Goal: Transaction & Acquisition: Subscribe to service/newsletter

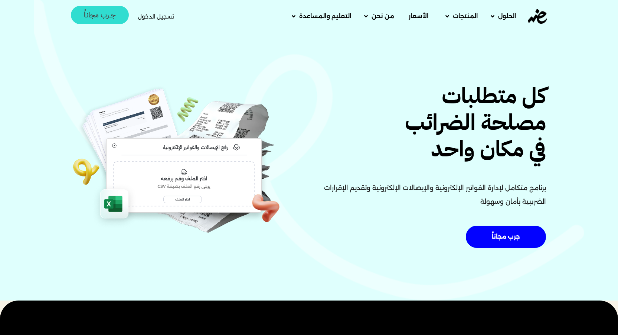
click at [108, 18] on span "جــرب مجانـاً" at bounding box center [100, 14] width 32 height 7
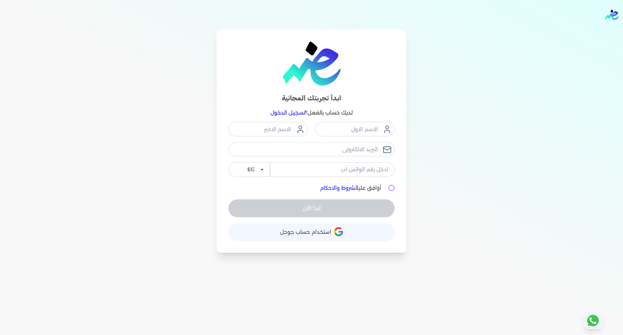
click at [326, 227] on button "حساب استخدام حساب جوجل" at bounding box center [311, 232] width 166 height 18
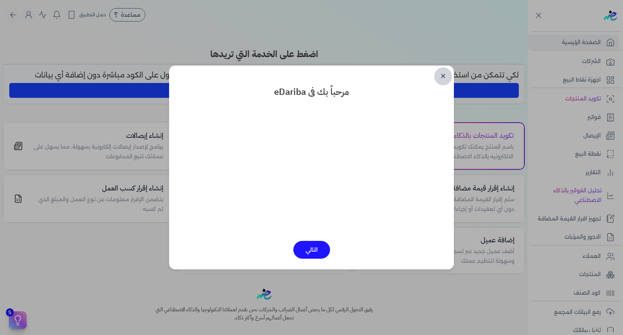
click at [442, 78] on link "✕" at bounding box center [443, 76] width 18 height 18
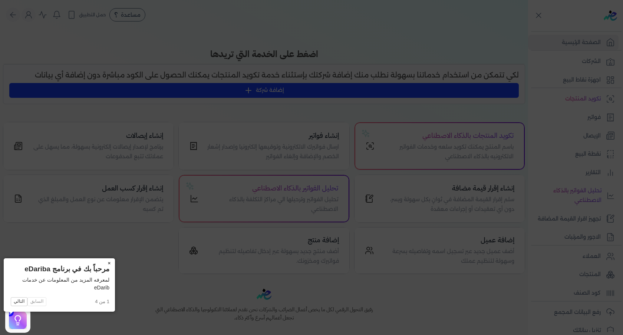
click at [103, 264] on button "×" at bounding box center [109, 263] width 12 height 10
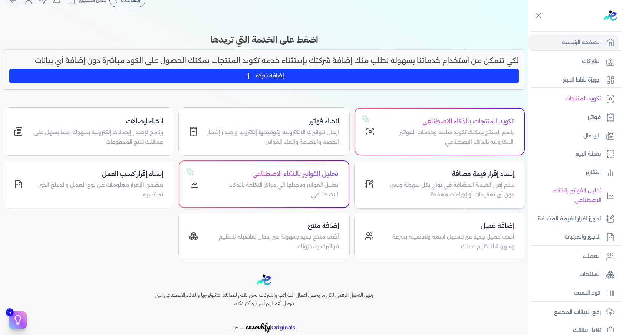
scroll to position [51, 0]
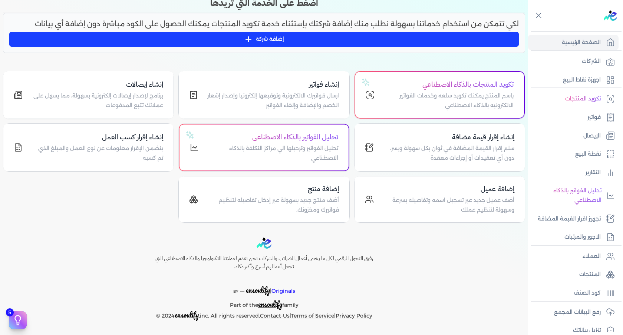
click at [590, 69] on ul "الشركات اجهزة نقاط البيع" at bounding box center [573, 71] width 90 height 34
click at [591, 62] on p "الشركات" at bounding box center [591, 62] width 19 height 10
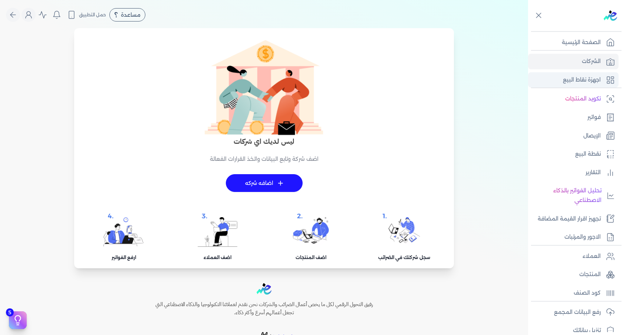
click at [584, 79] on p "اجهزة نقاط البيع" at bounding box center [582, 80] width 38 height 10
click at [608, 13] on img at bounding box center [610, 15] width 13 height 10
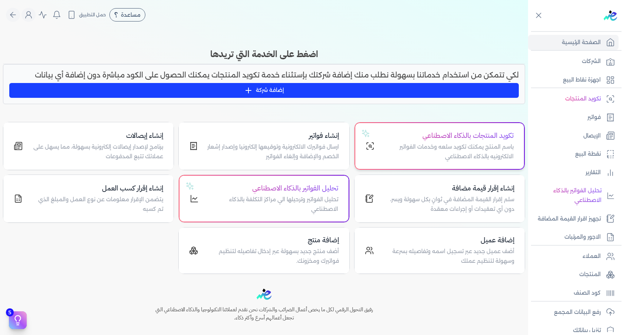
scroll to position [51, 0]
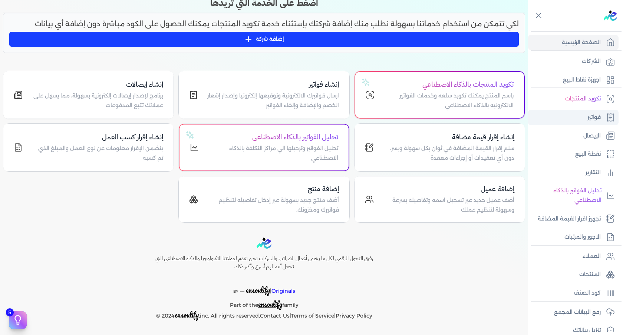
click at [584, 123] on link "فواتير" at bounding box center [573, 118] width 90 height 16
click at [588, 134] on p "الإيصال" at bounding box center [591, 136] width 17 height 10
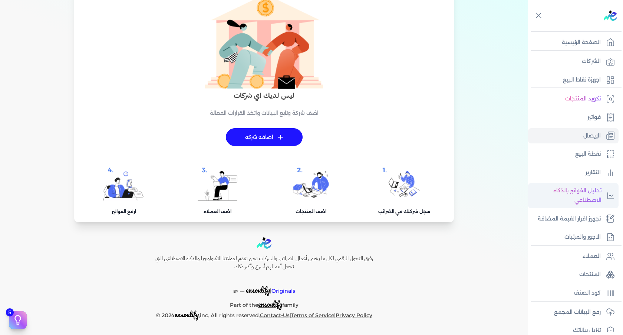
scroll to position [65, 0]
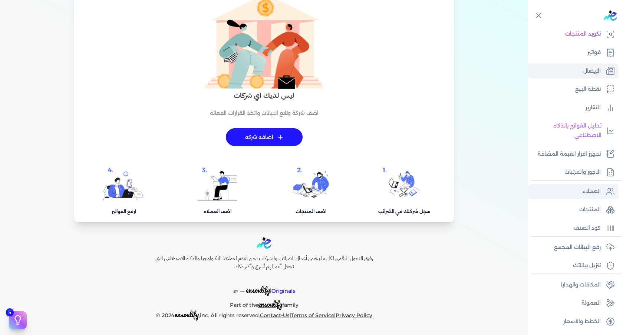
click at [592, 195] on p "العملاء" at bounding box center [592, 192] width 18 height 10
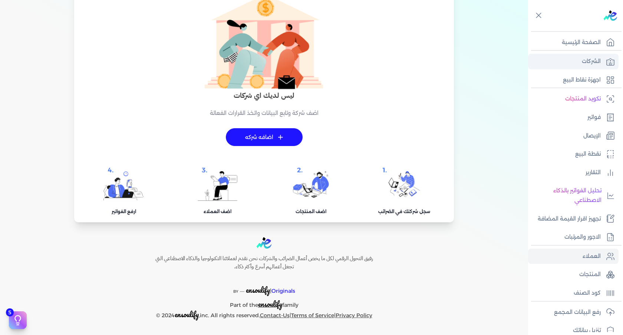
click at [595, 64] on p "الشركات" at bounding box center [591, 62] width 19 height 10
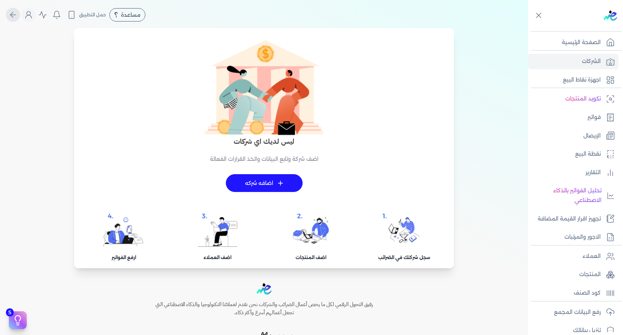
click at [17, 14] on icon "Global" at bounding box center [13, 14] width 9 height 9
click at [534, 21] on div at bounding box center [577, 15] width 92 height 31
click at [536, 18] on icon at bounding box center [538, 15] width 9 height 9
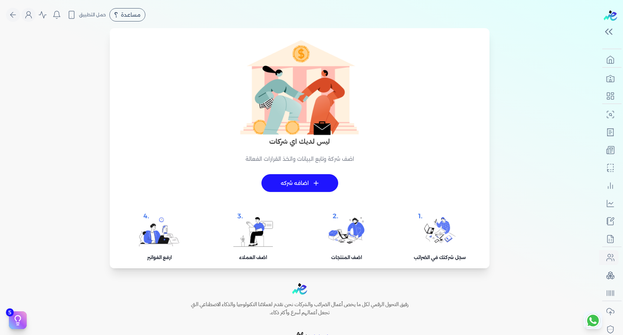
drag, startPoint x: 542, startPoint y: 140, endPoint x: 543, endPoint y: 136, distance: 4.3
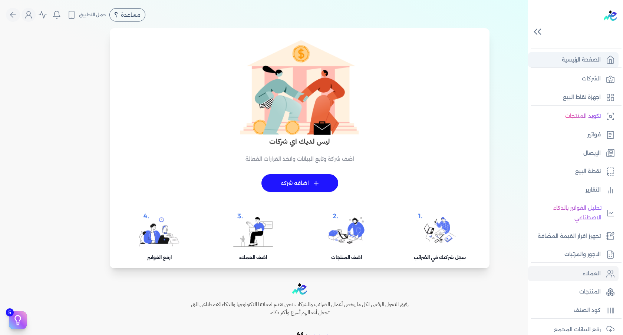
click at [591, 63] on p "الصفحة الرئيسية" at bounding box center [581, 60] width 39 height 10
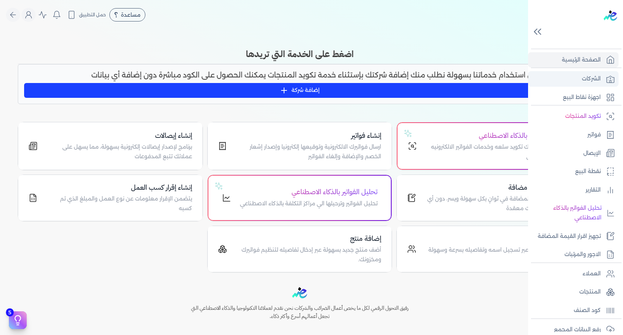
click at [582, 84] on link "الشركات" at bounding box center [573, 79] width 90 height 16
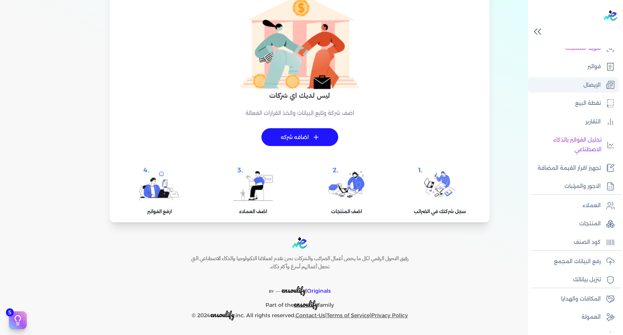
scroll to position [33, 0]
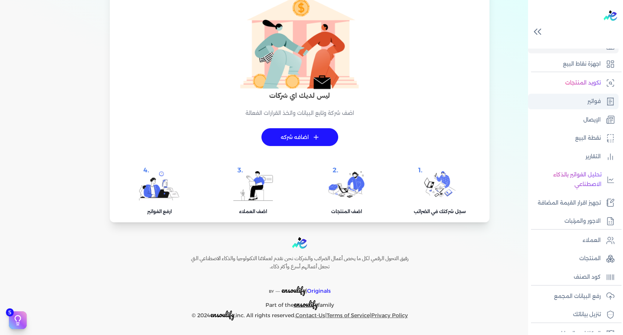
click at [594, 109] on link "فواتير" at bounding box center [573, 102] width 90 height 16
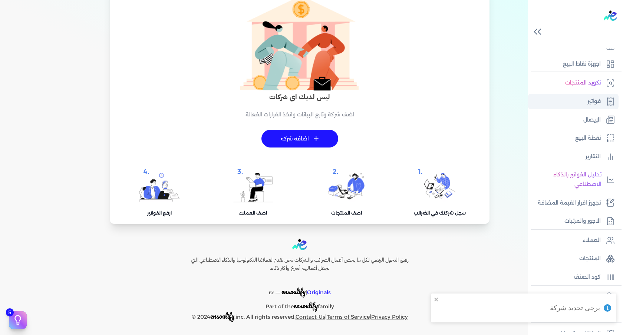
click at [593, 105] on p "فواتير" at bounding box center [593, 102] width 13 height 10
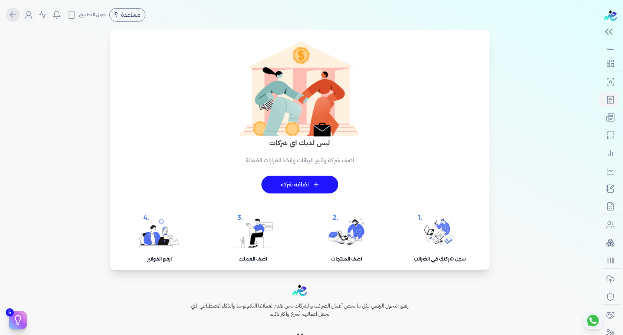
click at [13, 14] on icon "Global" at bounding box center [13, 14] width 9 height 9
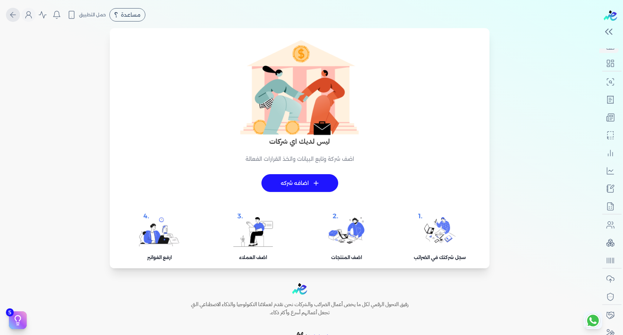
click at [16, 15] on icon "Global" at bounding box center [12, 15] width 5 height 0
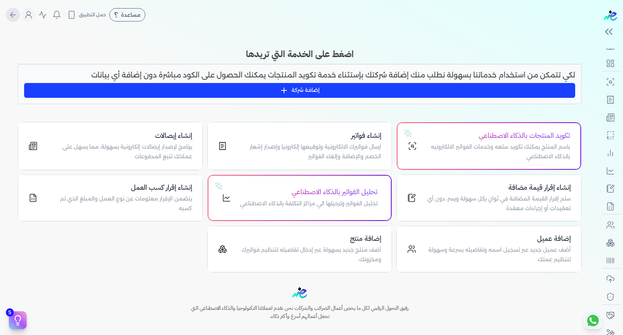
click at [11, 14] on icon "Global" at bounding box center [13, 14] width 9 height 9
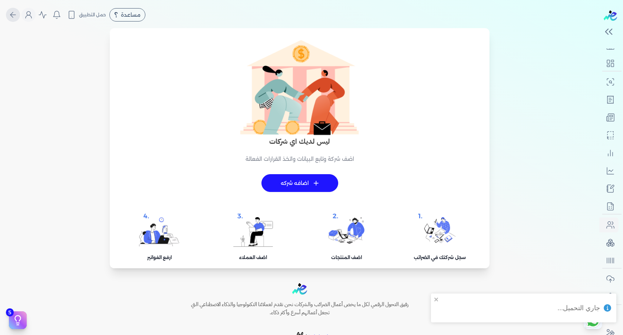
click at [17, 16] on icon "Global" at bounding box center [13, 14] width 9 height 9
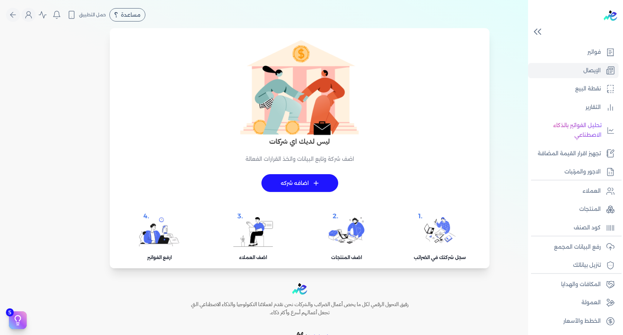
scroll to position [61, 0]
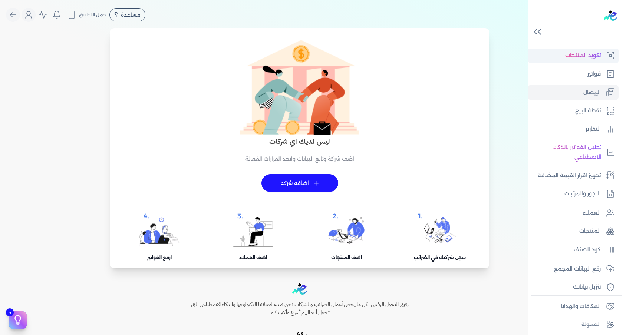
click at [589, 60] on link "تكويد المنتجات" at bounding box center [573, 56] width 90 height 16
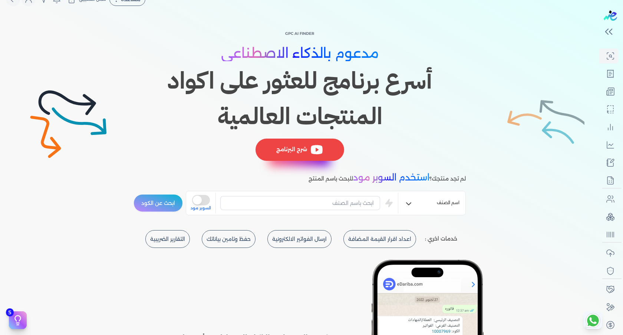
scroll to position [53, 0]
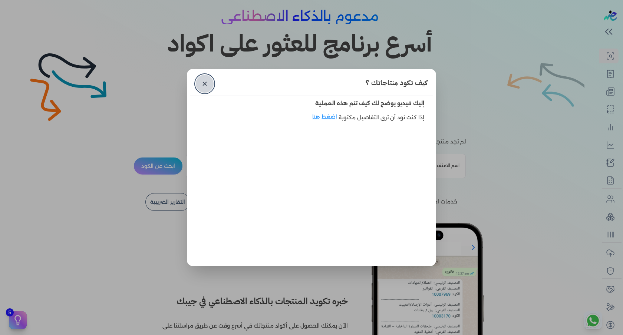
click at [203, 83] on link "✕" at bounding box center [205, 84] width 18 height 18
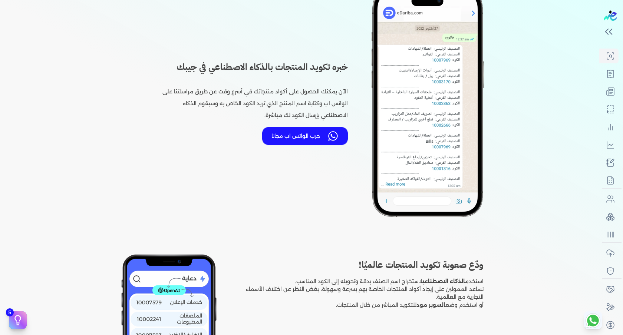
scroll to position [328, 0]
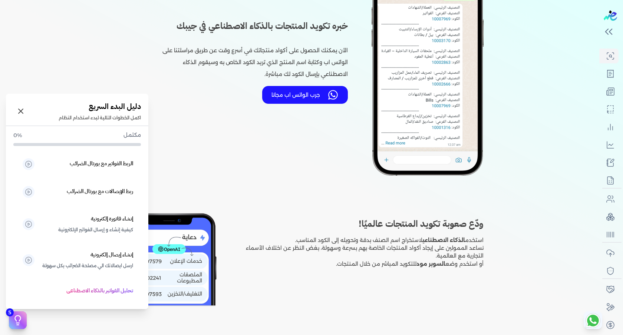
click at [22, 322] on icon at bounding box center [17, 320] width 11 height 11
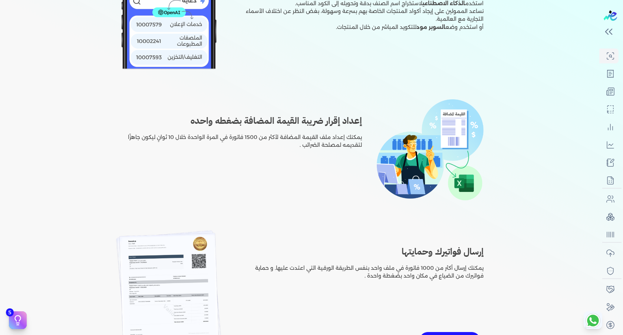
click at [542, 247] on div "خدمات اخري : اعداد اقرار القيمة المضافة ارسال الفواتير الالكترونية حفظ وتامين ب…" at bounding box center [299, 209] width 599 height 1057
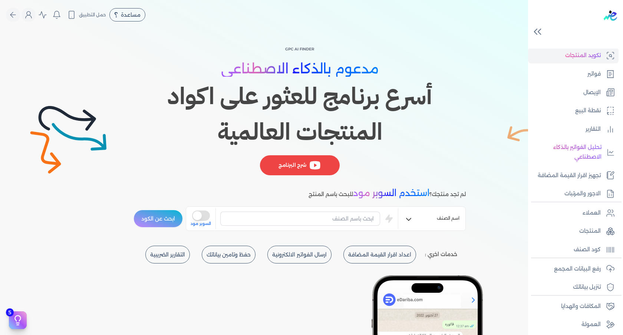
scroll to position [59, 0]
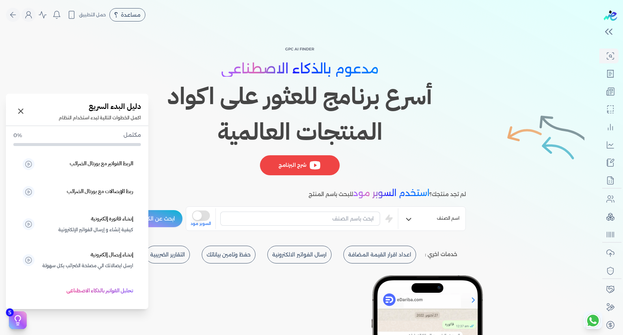
click at [17, 324] on icon at bounding box center [17, 320] width 11 height 11
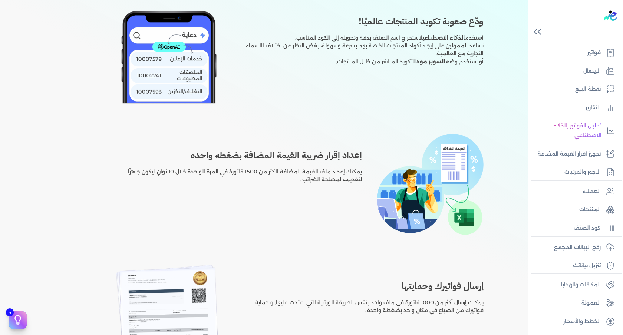
scroll to position [82, 0]
click at [584, 303] on p "العمولة" at bounding box center [591, 304] width 19 height 10
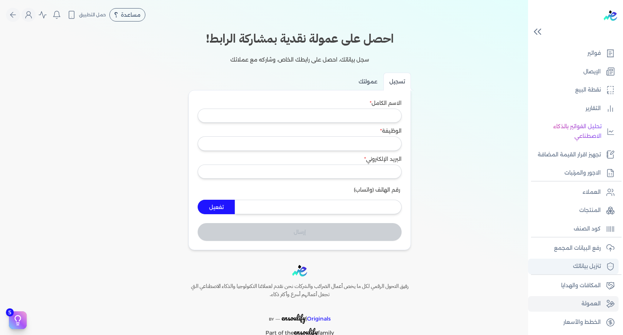
scroll to position [82, 0]
click at [577, 322] on p "الخطط والأسعار" at bounding box center [581, 322] width 37 height 10
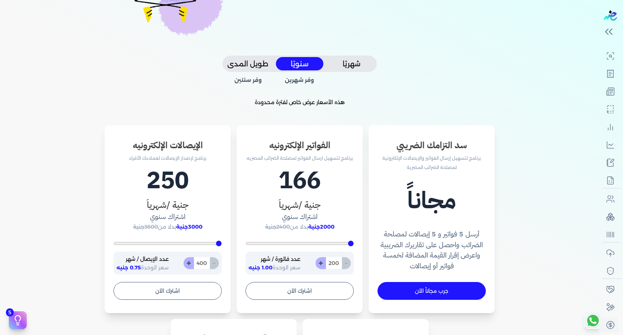
scroll to position [145, 0]
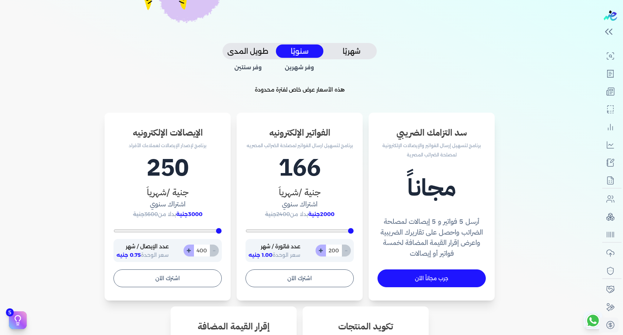
type input "3380"
click at [188, 230] on input "range" at bounding box center [167, 231] width 108 height 3
type input "3537"
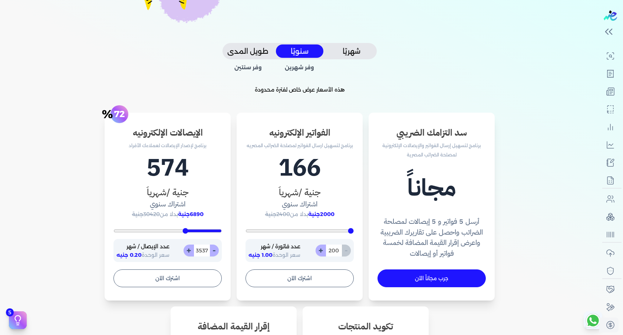
type input "3633"
type input "3729"
type input "3795"
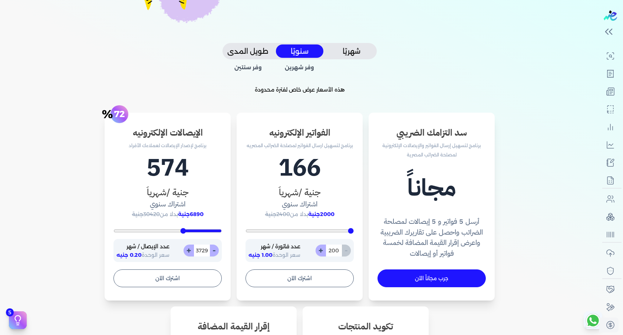
type input "3795"
drag, startPoint x: 187, startPoint y: 230, endPoint x: 180, endPoint y: 230, distance: 7.0
type input "3858"
click at [183, 230] on input "range" at bounding box center [167, 231] width 108 height 3
type input "3858"
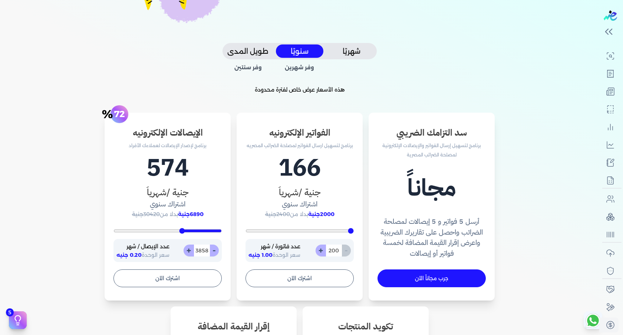
type input "4182"
type input "4247"
type input "4343"
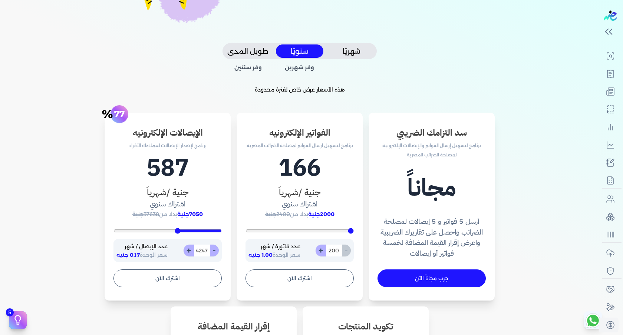
type input "4343"
type input "4423"
type input "4505"
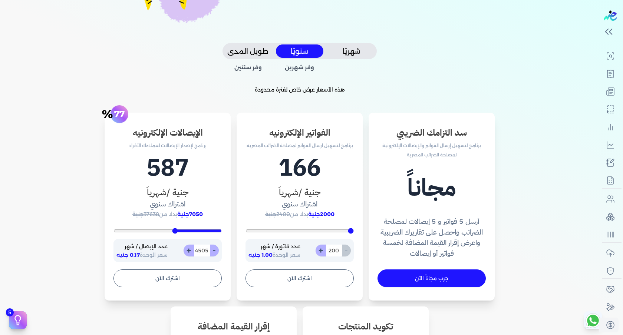
type input "4601"
type input "4642"
type input "4708"
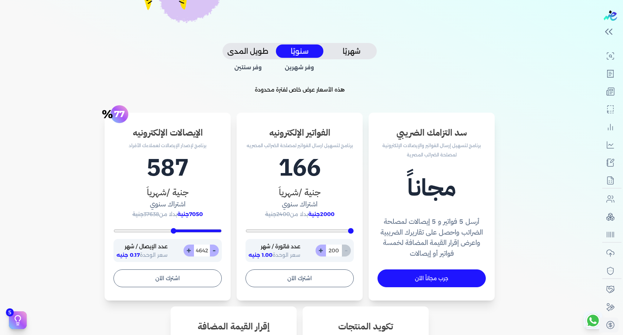
type input "4708"
type input "4866"
type input "5023"
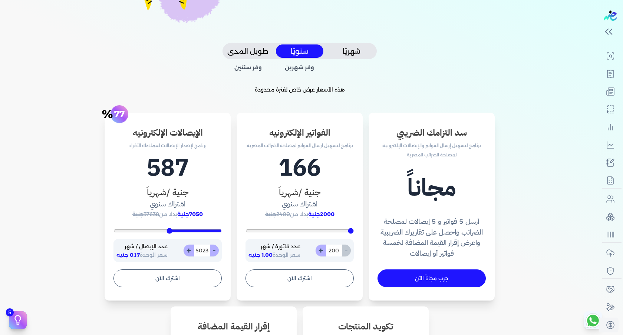
type input "5150"
type input "5277"
type input "5373"
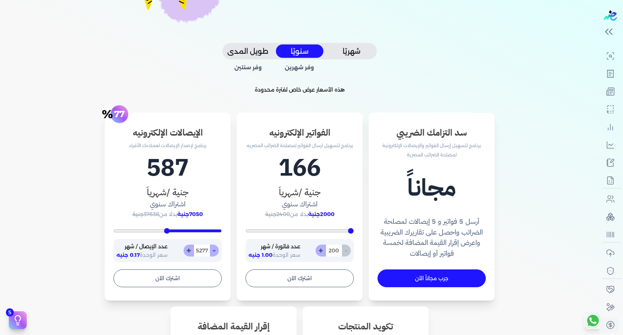
type input "5373"
type input "5414"
type input "5464"
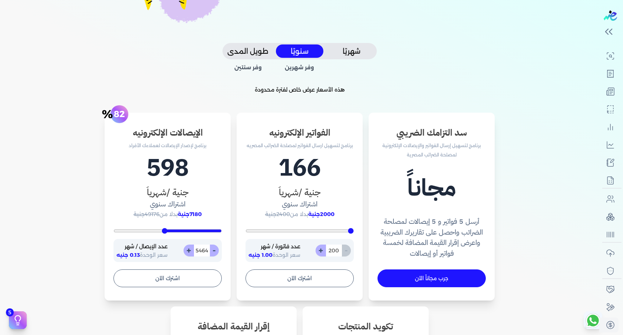
type input "5513"
type input "5579"
type input "5595"
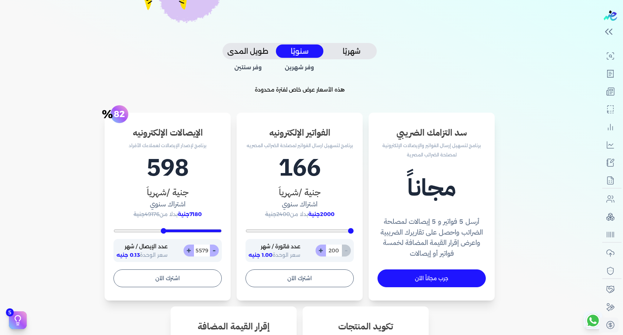
type input "5595"
type input "5693"
type input "5773"
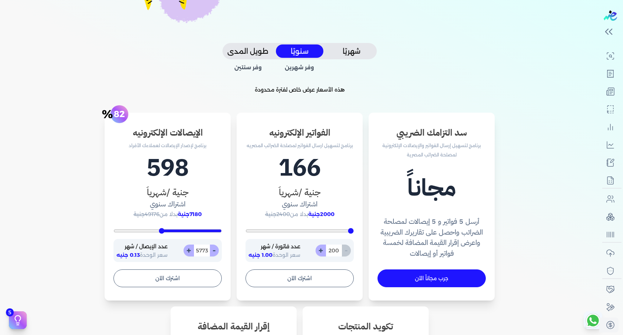
type input "5822"
type input "5839"
type input "5872"
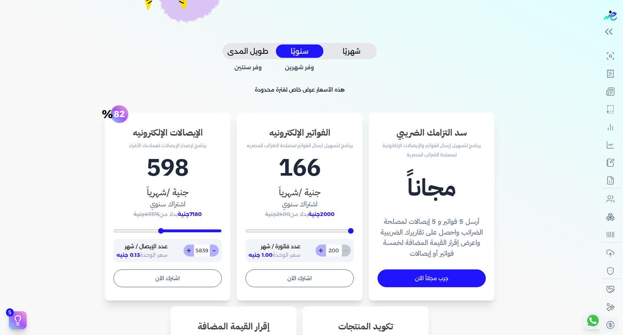
type input "5872"
type input "5921"
type input "5937"
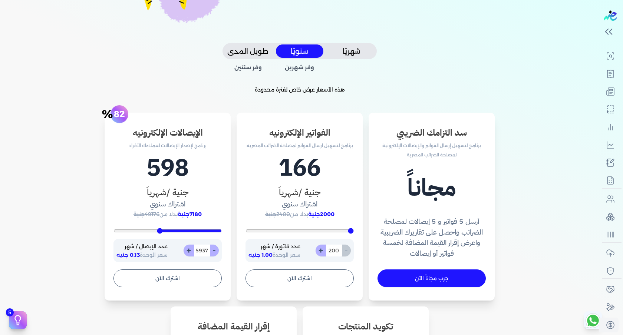
type input "6017"
type input "6058"
type input "6138"
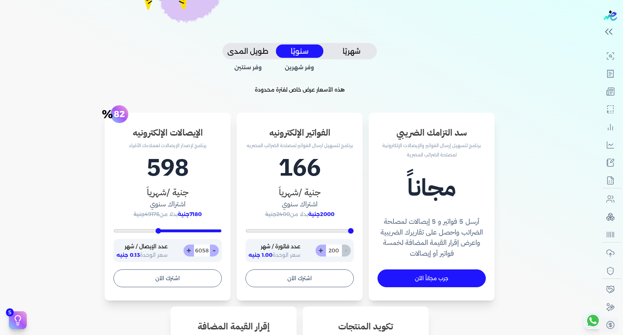
type input "6138"
type input "6196"
type input "6323"
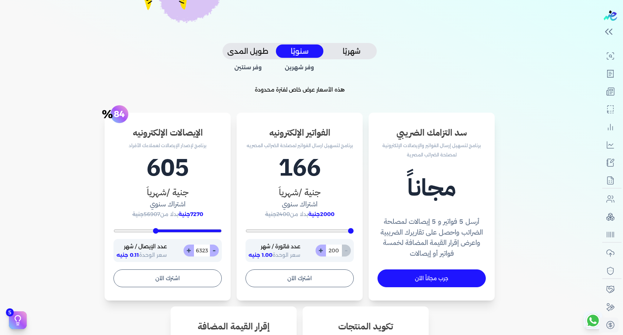
type input "6480"
type input "6607"
type input "6734"
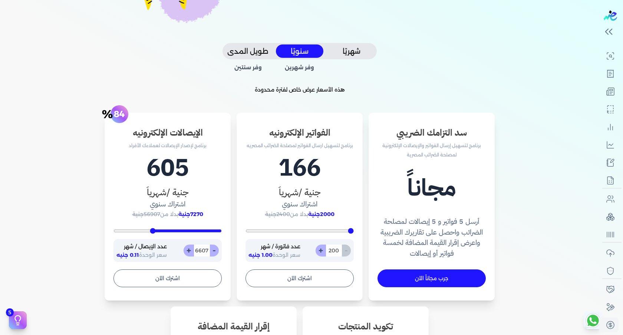
type input "6734"
type input "6861"
type input "6878"
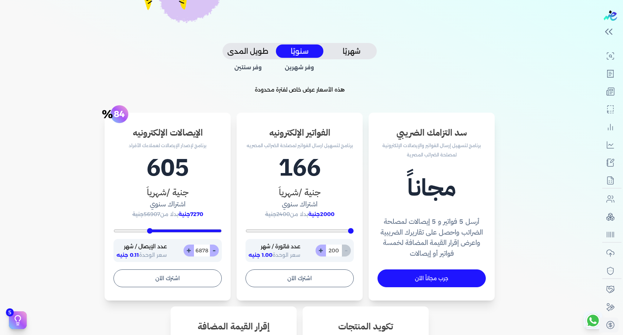
type input "6870"
type input "6837"
type input "6796"
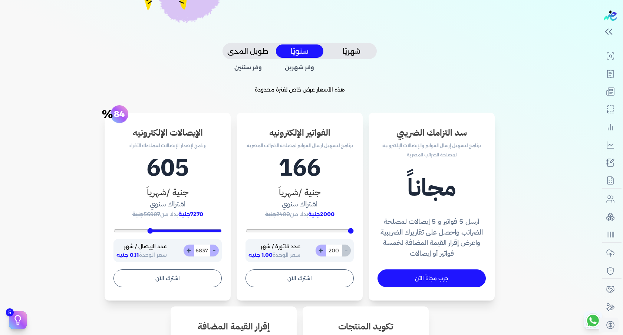
type input "6796"
type input "6700"
type input "6574"
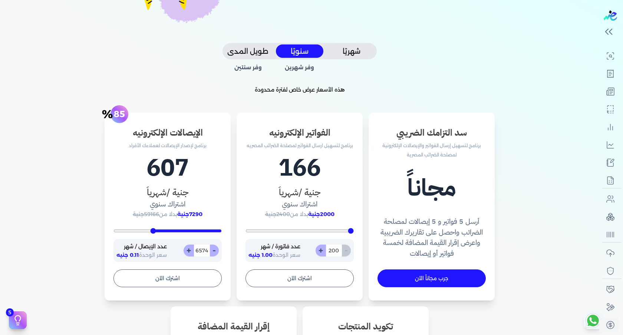
type input "6447"
type input "6197"
type input "5727"
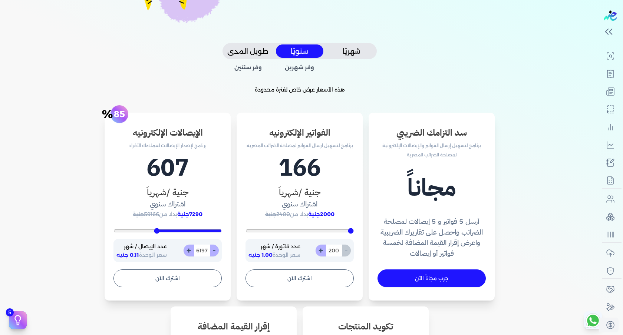
type input "5727"
type input "5162"
type input "4565"
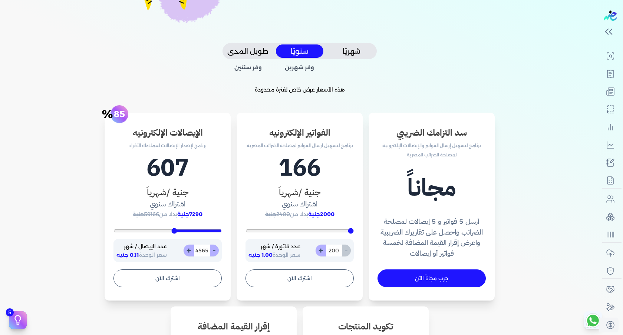
type input "3969"
type input "3404"
type input "2902"
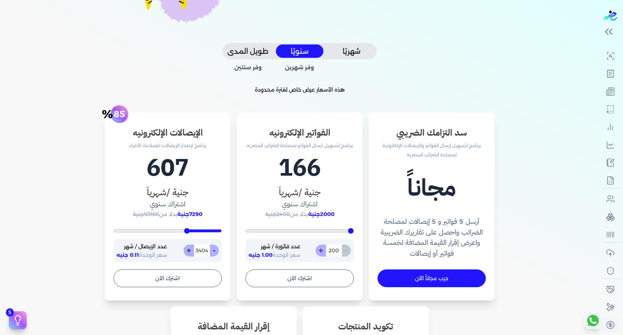
type input "2902"
type input "2244"
type input "1805"
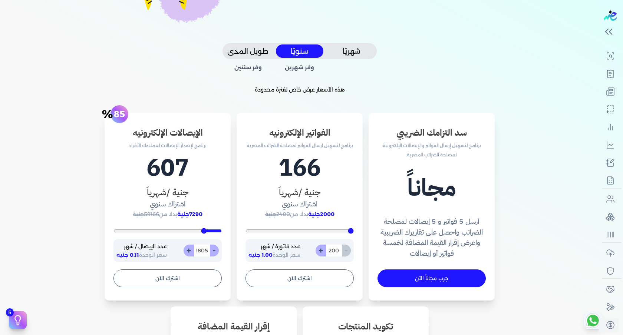
type input "1492"
type input "1211"
type input "1023"
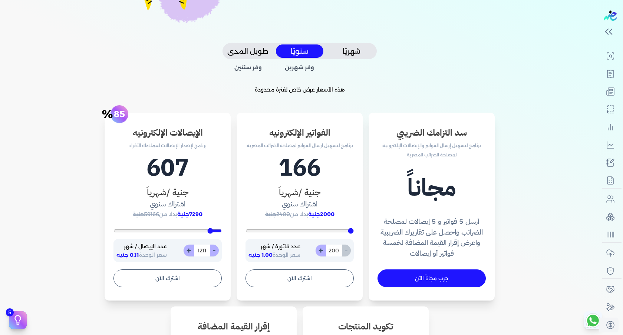
type input "1023"
type input "927"
type input "831"
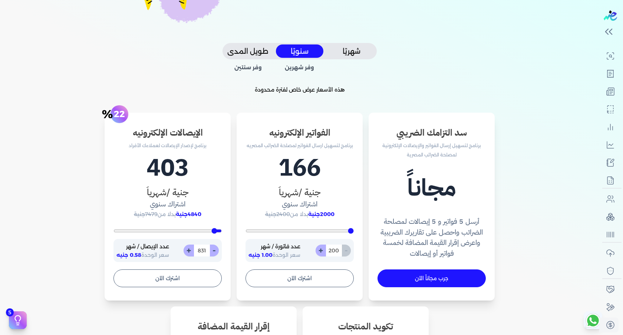
type input "642"
type input "400"
drag, startPoint x: 180, startPoint y: 230, endPoint x: 248, endPoint y: 230, distance: 68.6
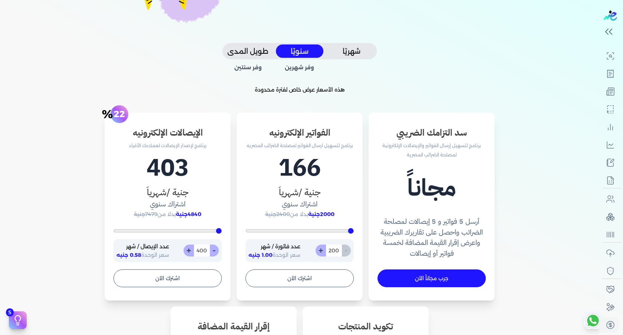
type input "400"
click at [222, 230] on input "range" at bounding box center [167, 231] width 108 height 3
click at [508, 121] on div "سد التزامك الضريبي برنامج لتسهيل إرسال الفواتير والإيصالات الإلكترونية لمصلحة ا…" at bounding box center [299, 309] width 475 height 392
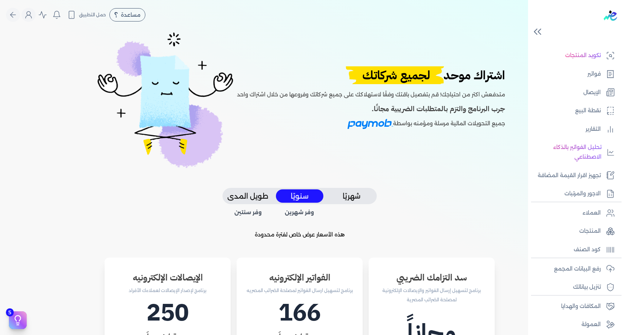
scroll to position [59, 0]
click at [610, 14] on img at bounding box center [610, 15] width 13 height 10
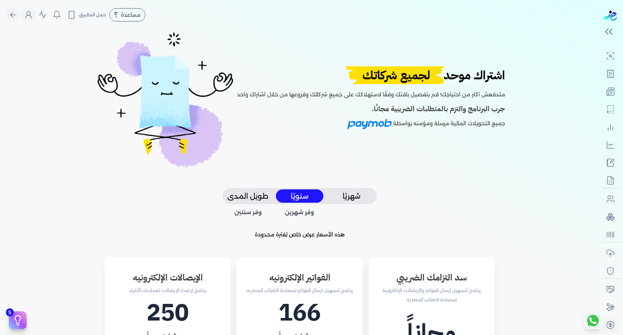
click at [4, 19] on nav "Toggle Navigation الاسعار العمولات مساعدة خدمة العملاء دليل المستخدم تسجيل الدخ…" at bounding box center [299, 15] width 599 height 30
click at [12, 19] on icon "Global" at bounding box center [13, 14] width 9 height 9
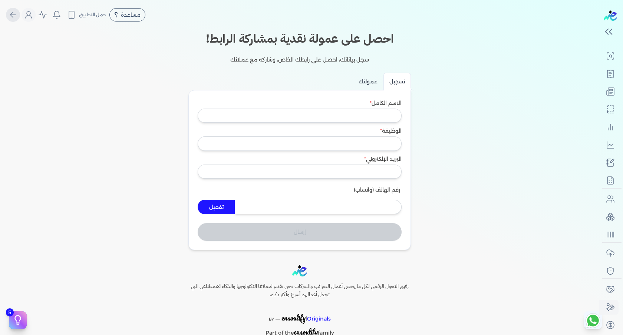
click at [12, 19] on icon "Global" at bounding box center [13, 14] width 9 height 9
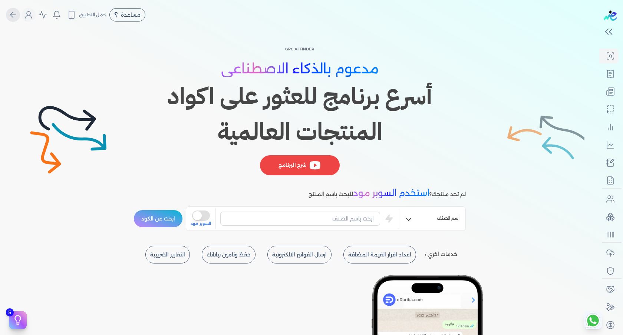
click at [15, 18] on icon "Global" at bounding box center [13, 14] width 9 height 9
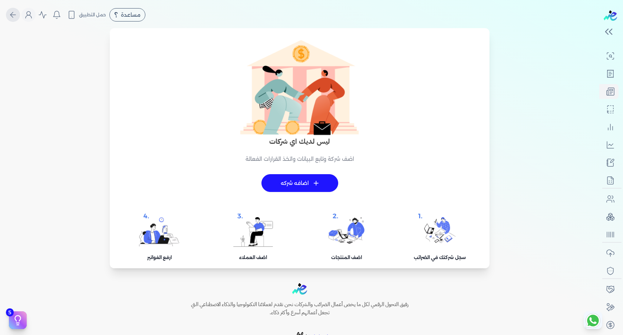
click at [10, 14] on button "Global" at bounding box center [13, 15] width 14 height 14
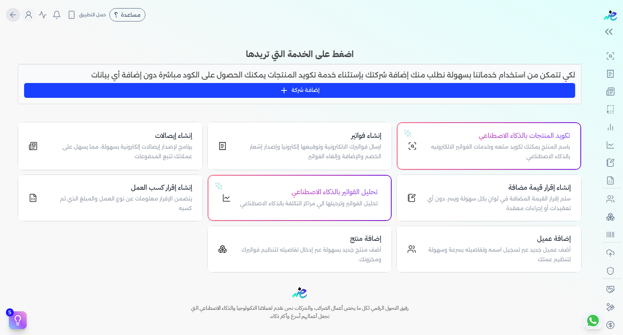
click at [20, 17] on button "Global" at bounding box center [13, 15] width 14 height 14
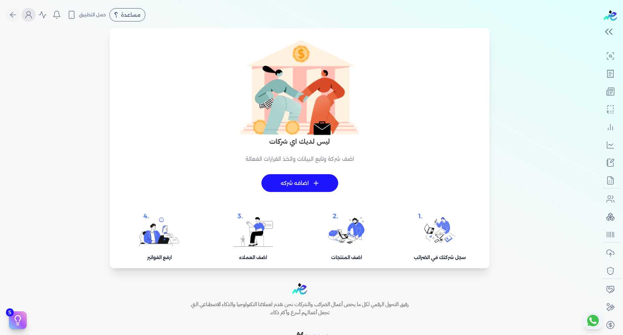
click at [32, 17] on icon "Global" at bounding box center [29, 16] width 6 height 3
click at [76, 108] on label "تسجيل الخروج" at bounding box center [71, 108] width 89 height 15
click at [599, 30] on input "Close" at bounding box center [599, 30] width 0 height 0
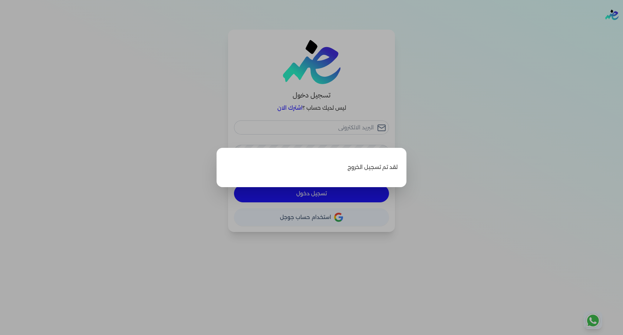
click at [435, 195] on label "Close" at bounding box center [311, 167] width 623 height 335
click at [623, 30] on input "Close" at bounding box center [623, 30] width 0 height 0
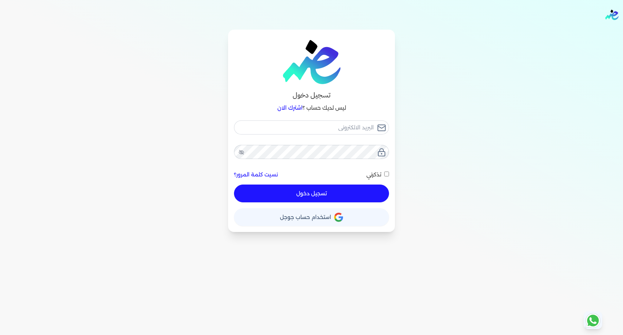
click at [310, 222] on button "حساب استخدام حساب جوجل" at bounding box center [311, 217] width 155 height 18
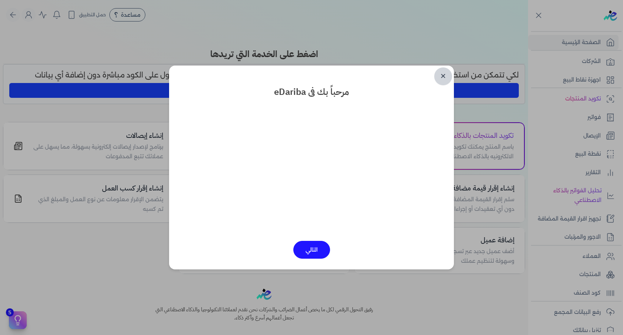
click at [445, 75] on link "✕" at bounding box center [443, 76] width 18 height 18
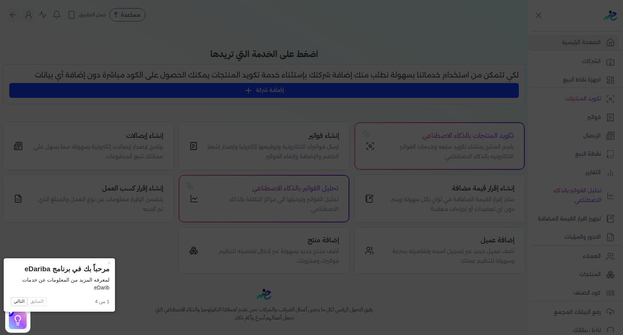
click at [338, 266] on icon at bounding box center [311, 167] width 623 height 335
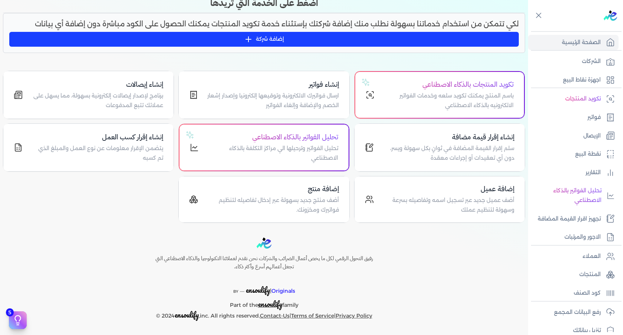
scroll to position [65, 0]
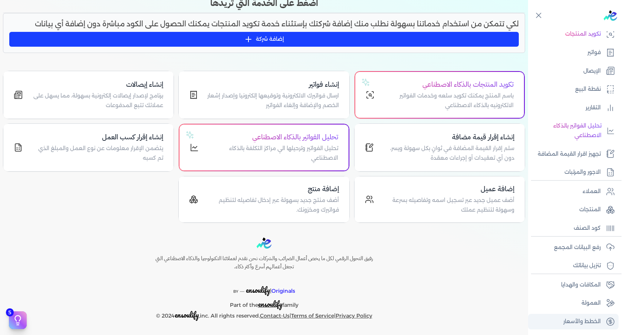
click at [587, 320] on p "الخطط والأسعار" at bounding box center [581, 322] width 37 height 10
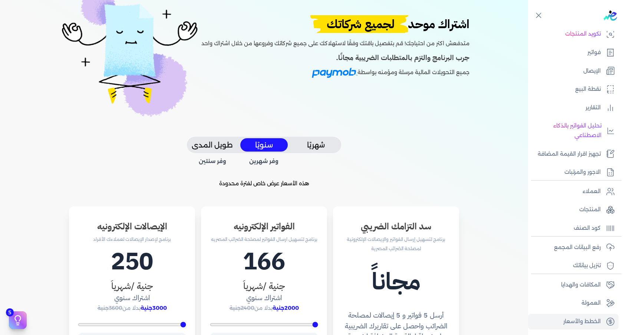
scroll to position [114, 0]
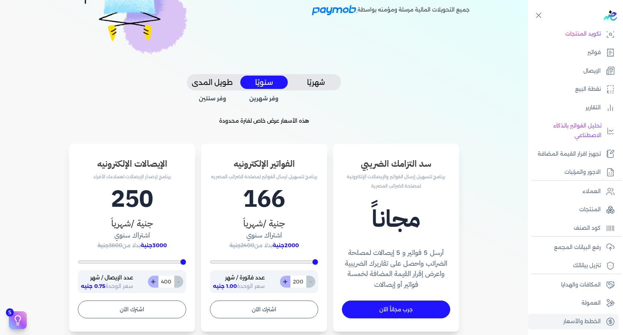
type input "205"
type input "210"
type input "218"
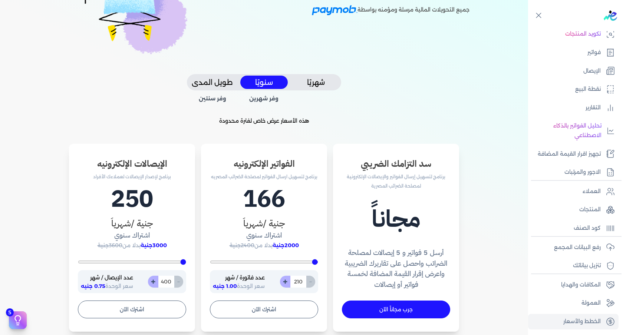
type input "218"
type input "222"
type input "243"
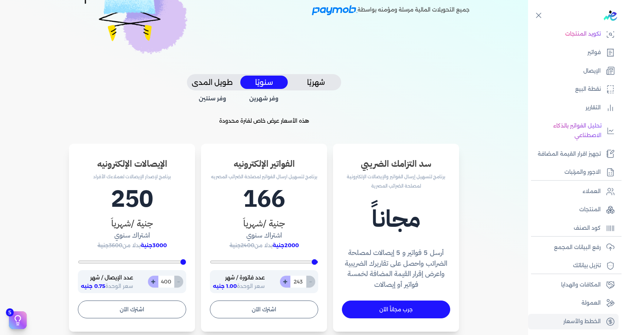
type input "259"
type input "271"
type input "284"
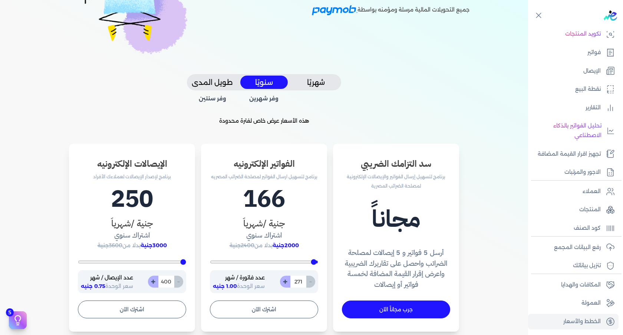
type input "284"
type input "300"
type input "317"
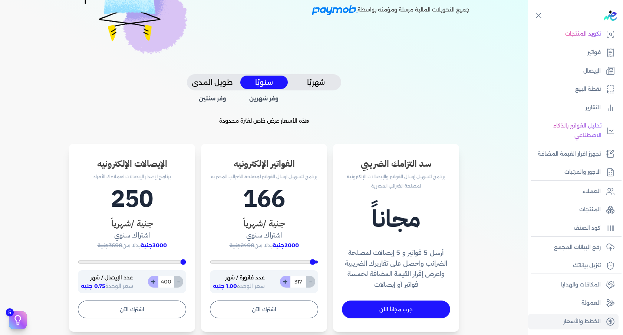
type input "329"
type input "337"
type input "350"
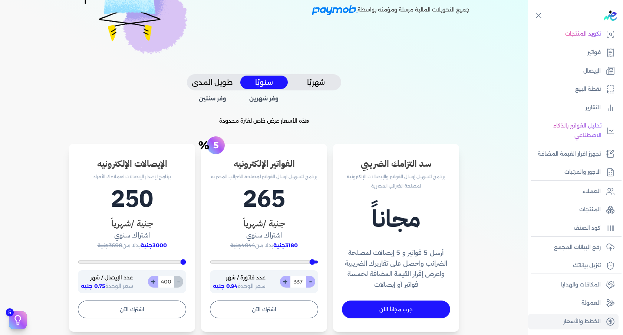
type input "350"
type input "358"
type input "374"
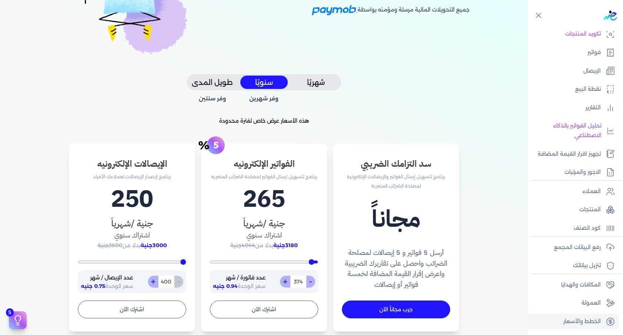
type input "395"
type input "419"
type input "444"
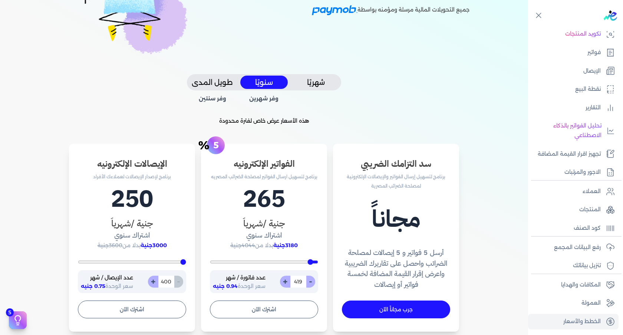
type input "444"
type input "469"
type input "485"
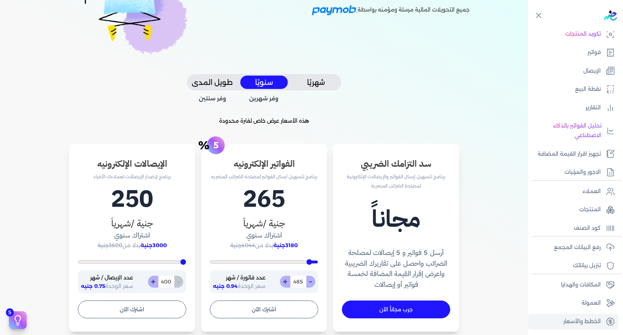
type input "533"
type input "581"
type input "637"
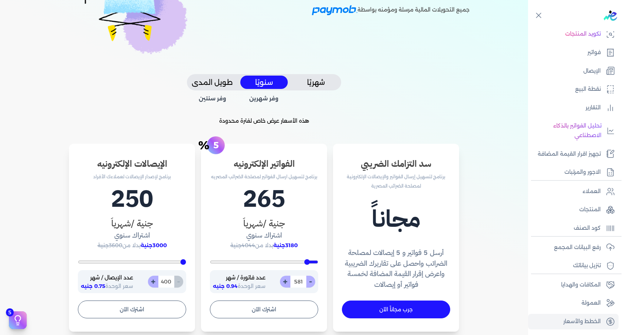
type input "637"
type input "700"
type input "794"
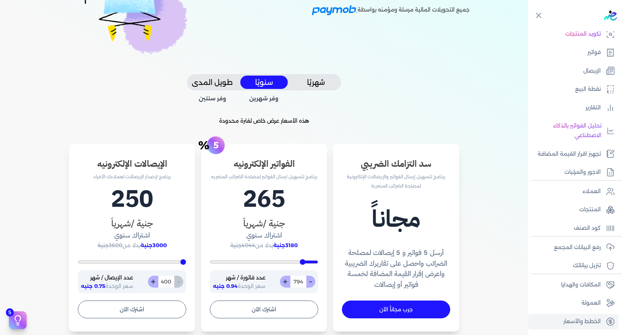
type input "873"
type input "1021"
type input "1013"
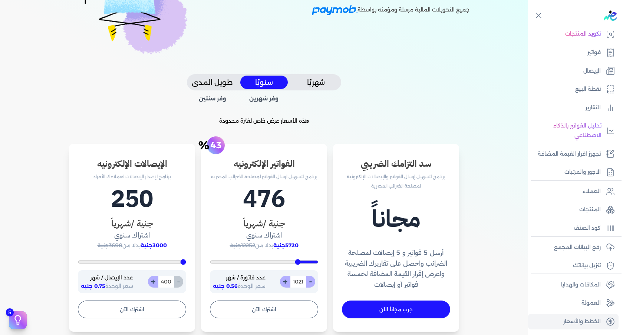
type input "1013"
type input "1004"
type input "1000"
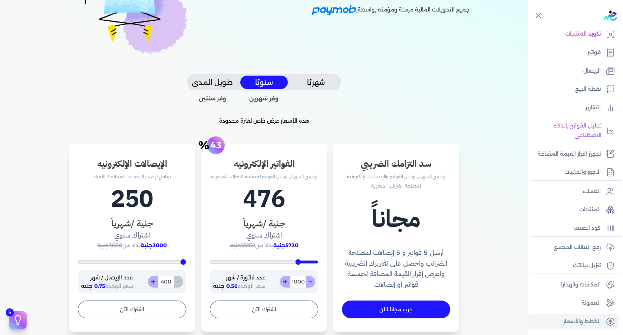
type input "992"
type input "984"
type input "980"
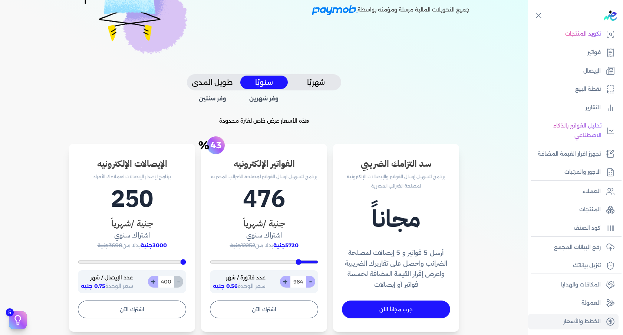
type input "980"
type input "972"
type input "968"
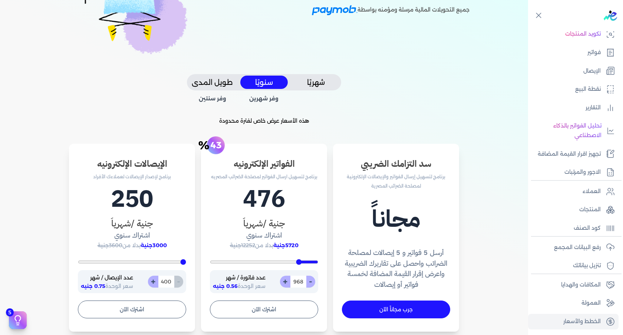
type input "964"
type input "956"
type input "935"
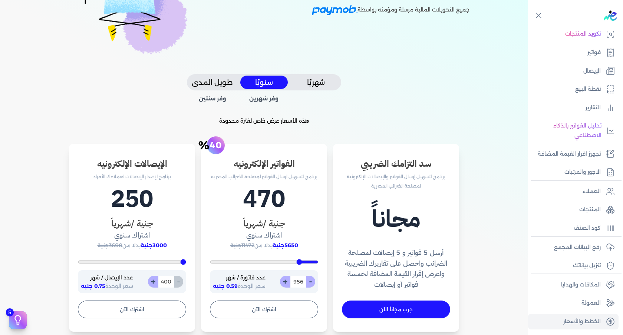
type input "935"
type input "931"
type input "923"
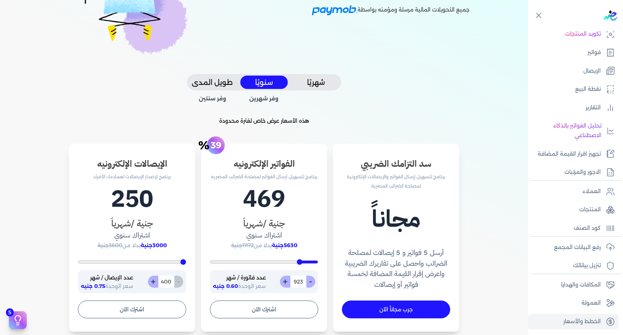
type input "919"
type input "915"
type input "903"
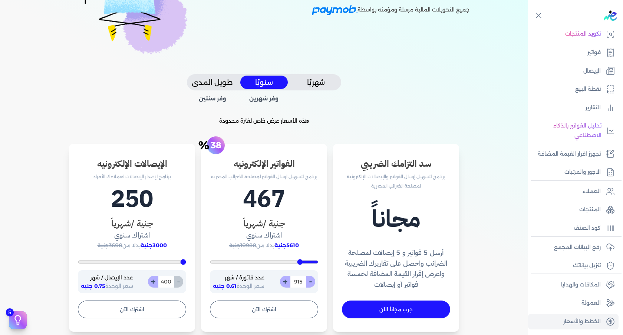
type input "903"
type input "899"
type input "886"
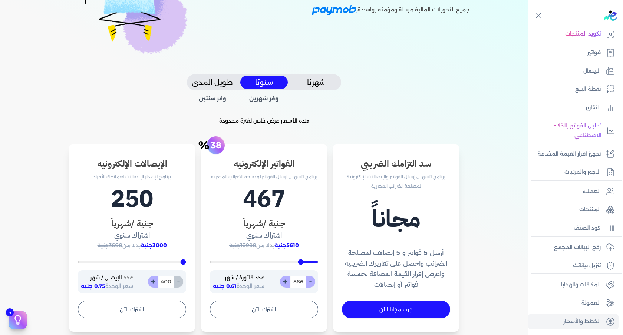
type input "878"
type input "870"
type input "854"
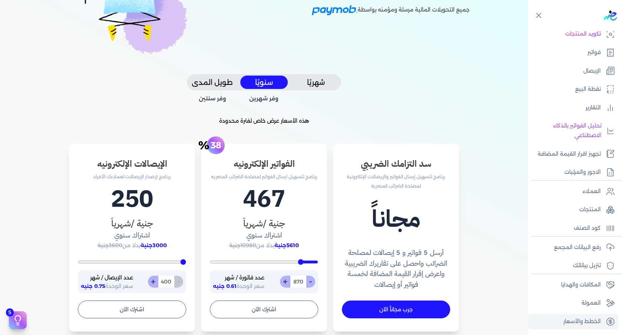
type input "854"
type input "798"
type input "773"
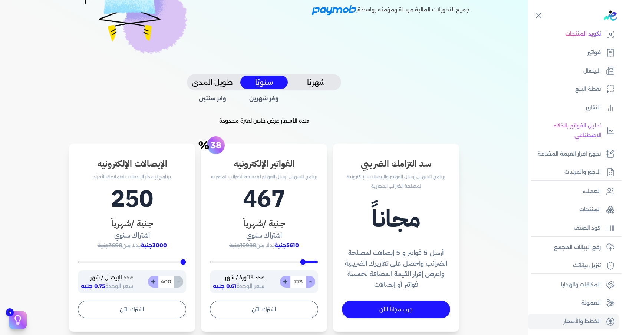
type input "710"
type input "616"
type input "506"
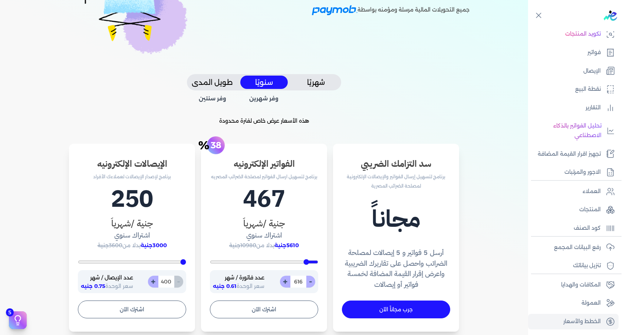
type input "506"
type input "302"
type input "208"
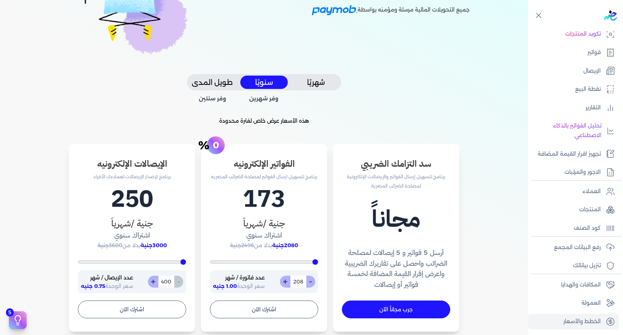
type input "200"
drag, startPoint x: 316, startPoint y: 260, endPoint x: 326, endPoint y: 261, distance: 9.3
click at [318, 261] on input "range" at bounding box center [264, 262] width 108 height 3
type input "209"
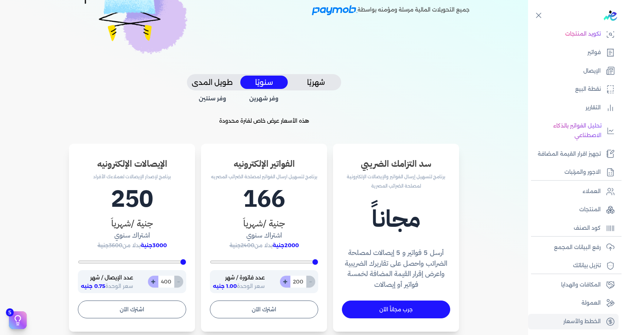
type input "209"
type input "221"
type input "238"
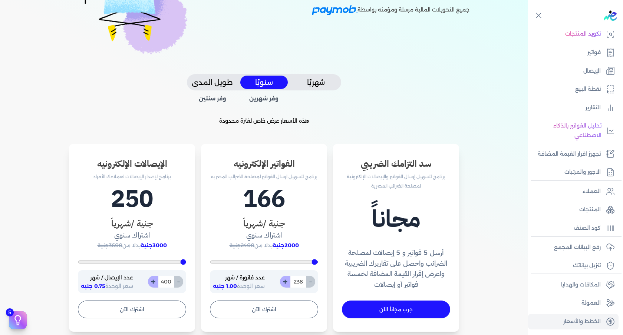
type input "286"
type input "334"
type input "382"
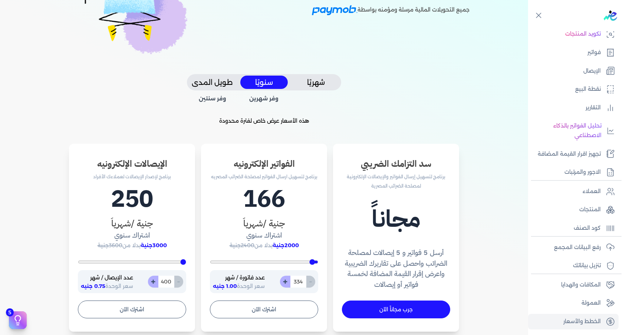
type input "382"
type input "461"
type input "540"
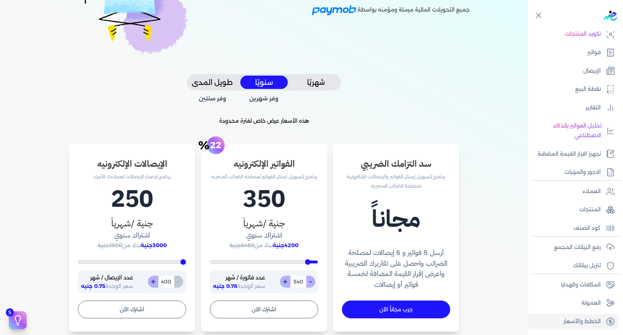
type input "649"
type input "744"
type input "838"
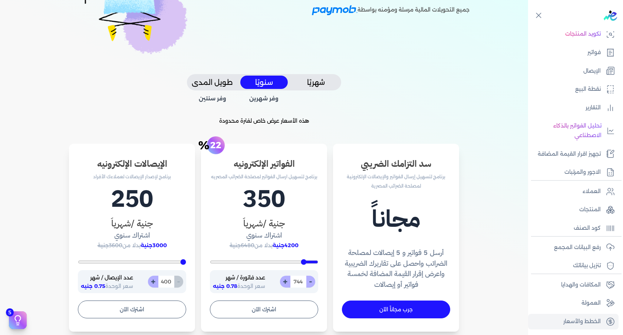
type input "838"
type input "917"
type input "1011"
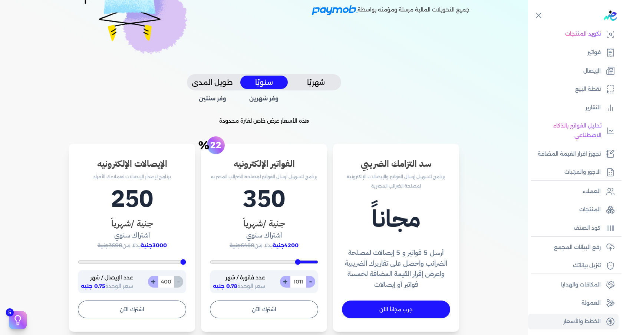
type input "1106"
type input "1262"
type input "1372"
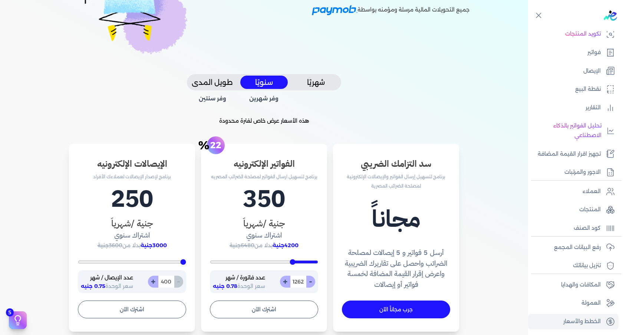
type input "1372"
type input "1482"
type input "1591"
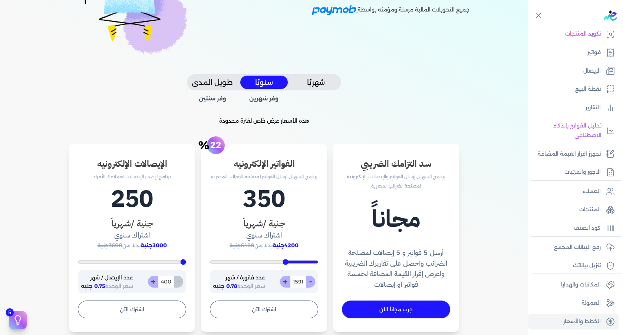
type input "1686"
type input "1811"
type input "1858"
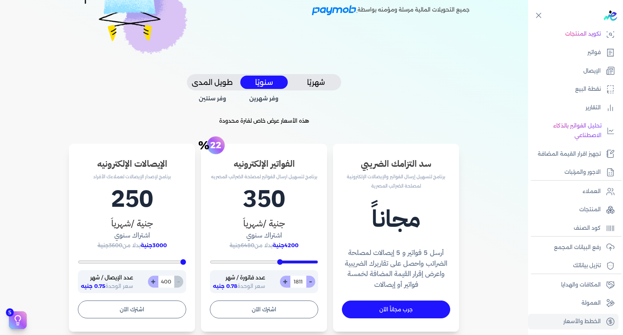
type input "1858"
type input "1984"
type input "2063"
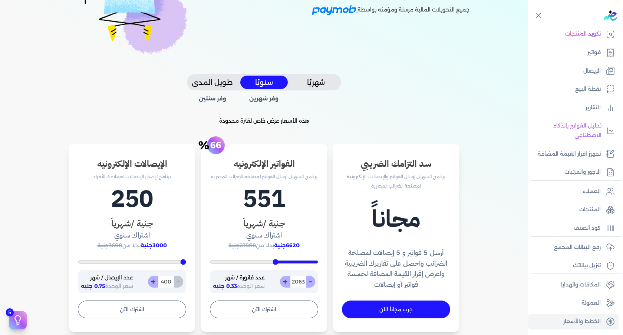
type input "2172"
type input "2313"
type input "2470"
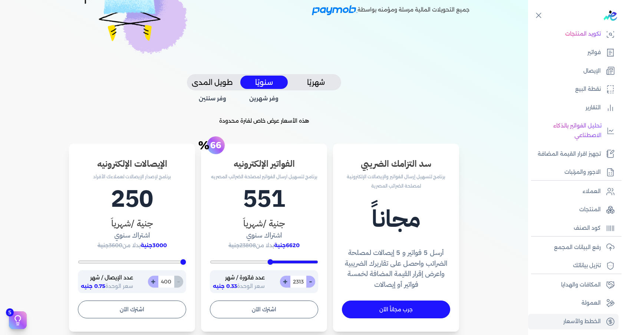
type input "2470"
type input "2720"
type input "2877"
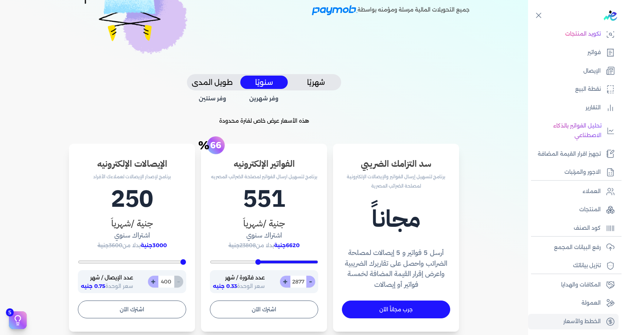
type input "3033"
type input "3190"
type input "3378"
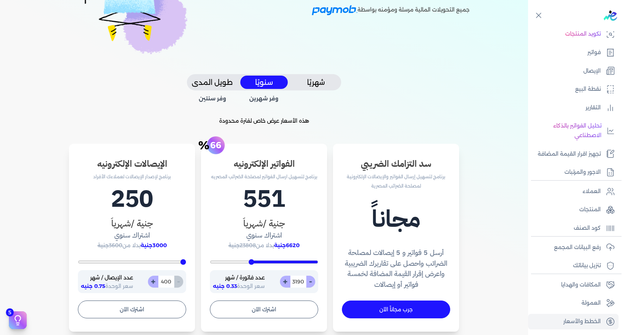
type input "3378"
type input "3613"
type input "3864"
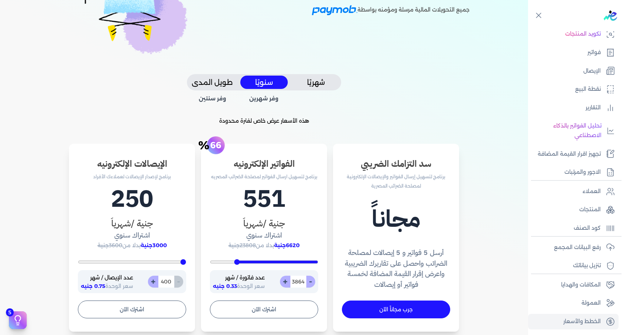
type input "4084"
type input "4256"
type input "4397"
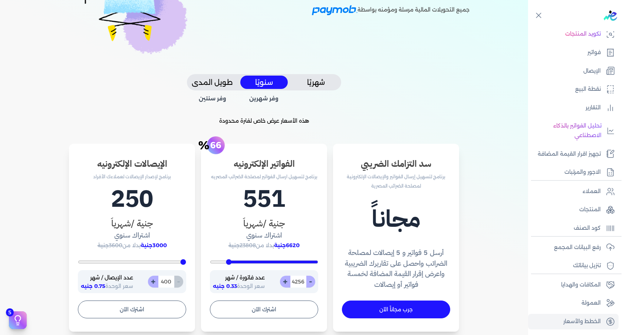
type input "4397"
type input "4491"
type input "4595"
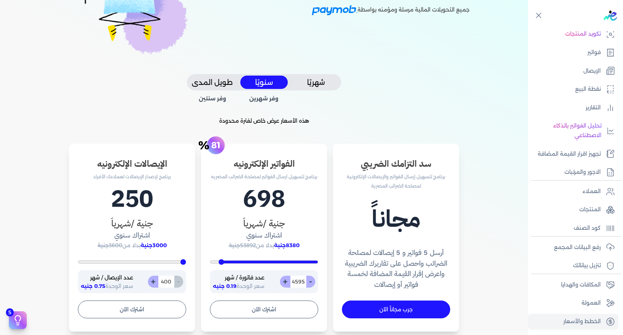
type input "4692"
type input "4716"
type input "4756"
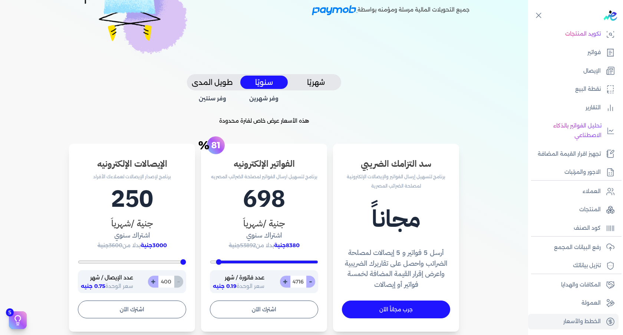
type input "4756"
type input "4768"
type input "4789"
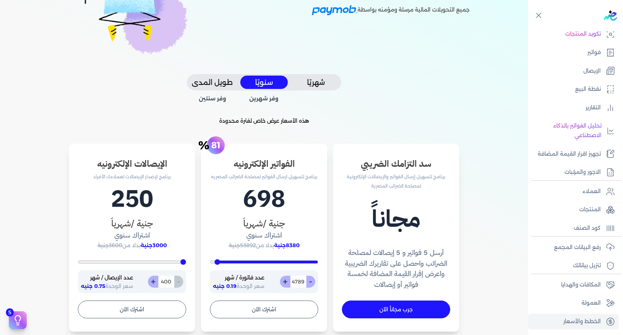
type input "4883"
drag, startPoint x: 316, startPoint y: 260, endPoint x: 330, endPoint y: 261, distance: 14.1
click at [318, 261] on input "range" at bounding box center [264, 262] width 108 height 3
click at [334, 264] on div "سد التزامك الضريبي برنامج لتسهيل إرسال الفواتير والإيصالات الإلكترونية لمصلحة ا…" at bounding box center [264, 340] width 475 height 392
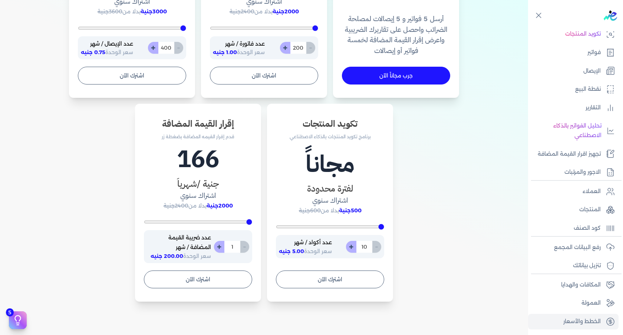
scroll to position [348, 0]
click at [542, 17] on icon at bounding box center [538, 15] width 9 height 9
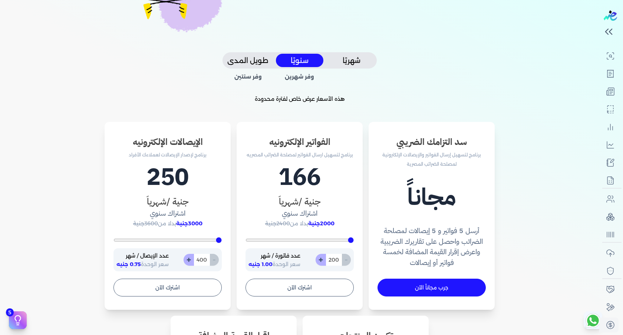
scroll to position [134, 0]
